Goal: Book appointment/travel/reservation

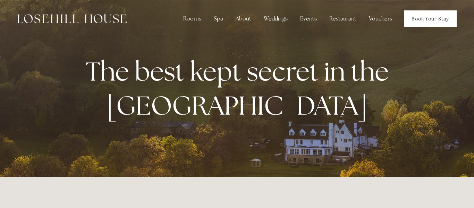
click at [420, 22] on link "Book Your Stay" at bounding box center [430, 18] width 53 height 17
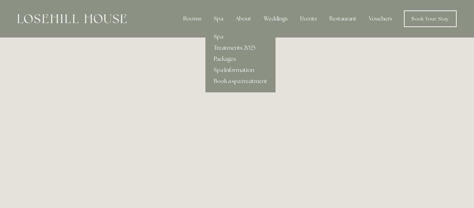
click at [220, 20] on div "Spa" at bounding box center [218, 19] width 20 height 14
